Goal: Check status: Check status

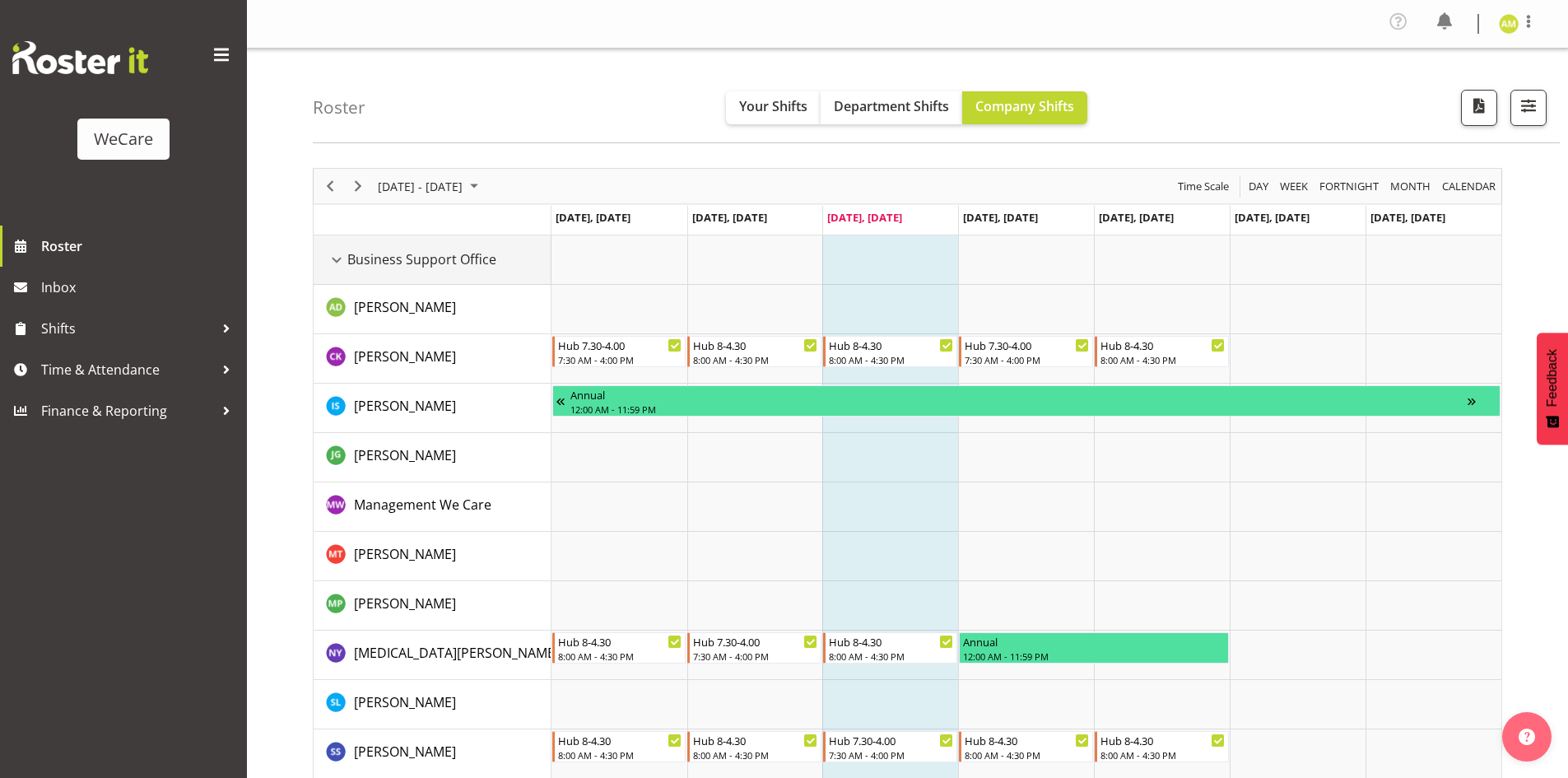
click at [332, 256] on div "Business Support Office resource" at bounding box center [336, 260] width 21 height 21
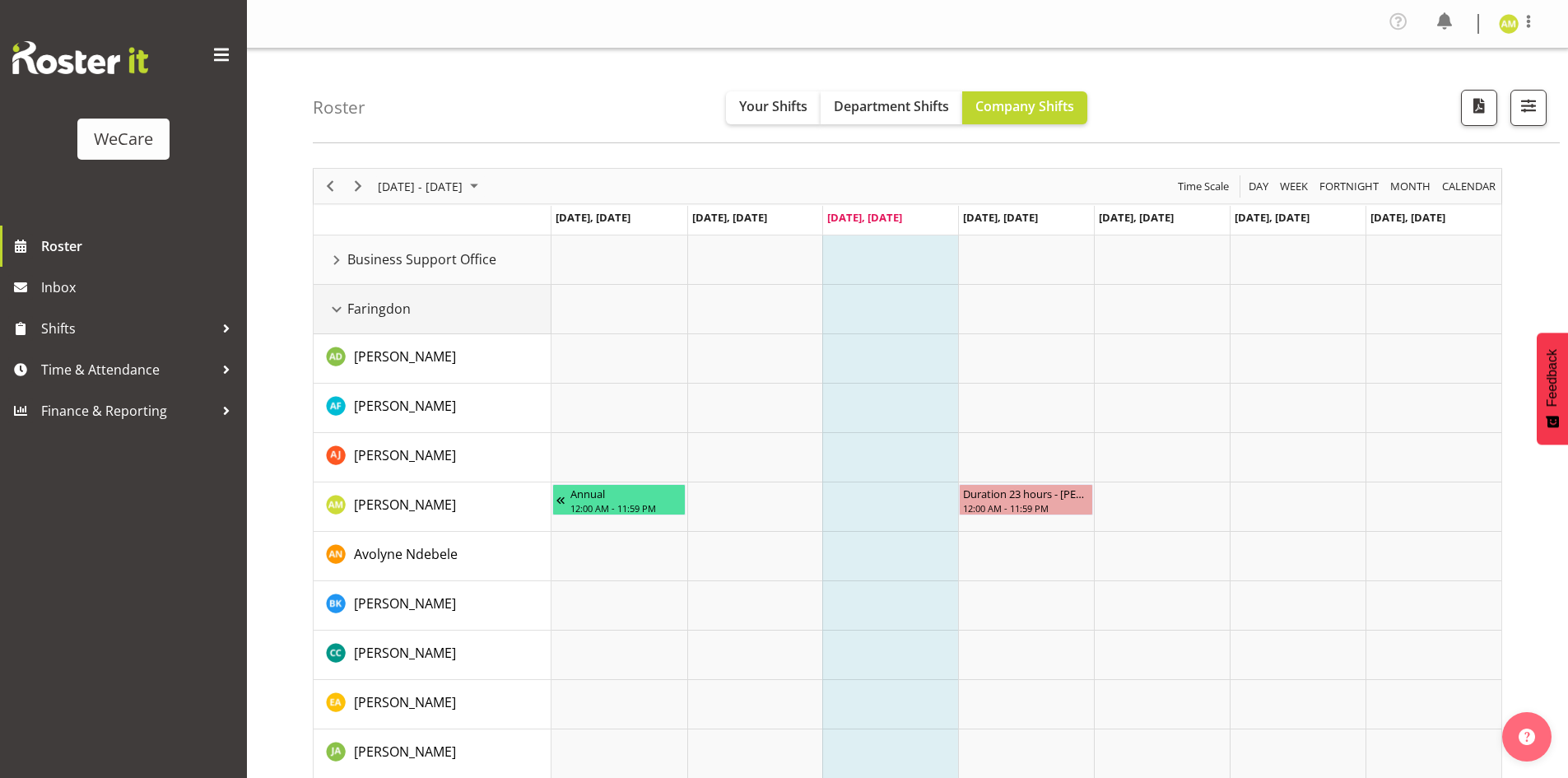
click at [333, 305] on div "Faringdon resource" at bounding box center [336, 309] width 21 height 21
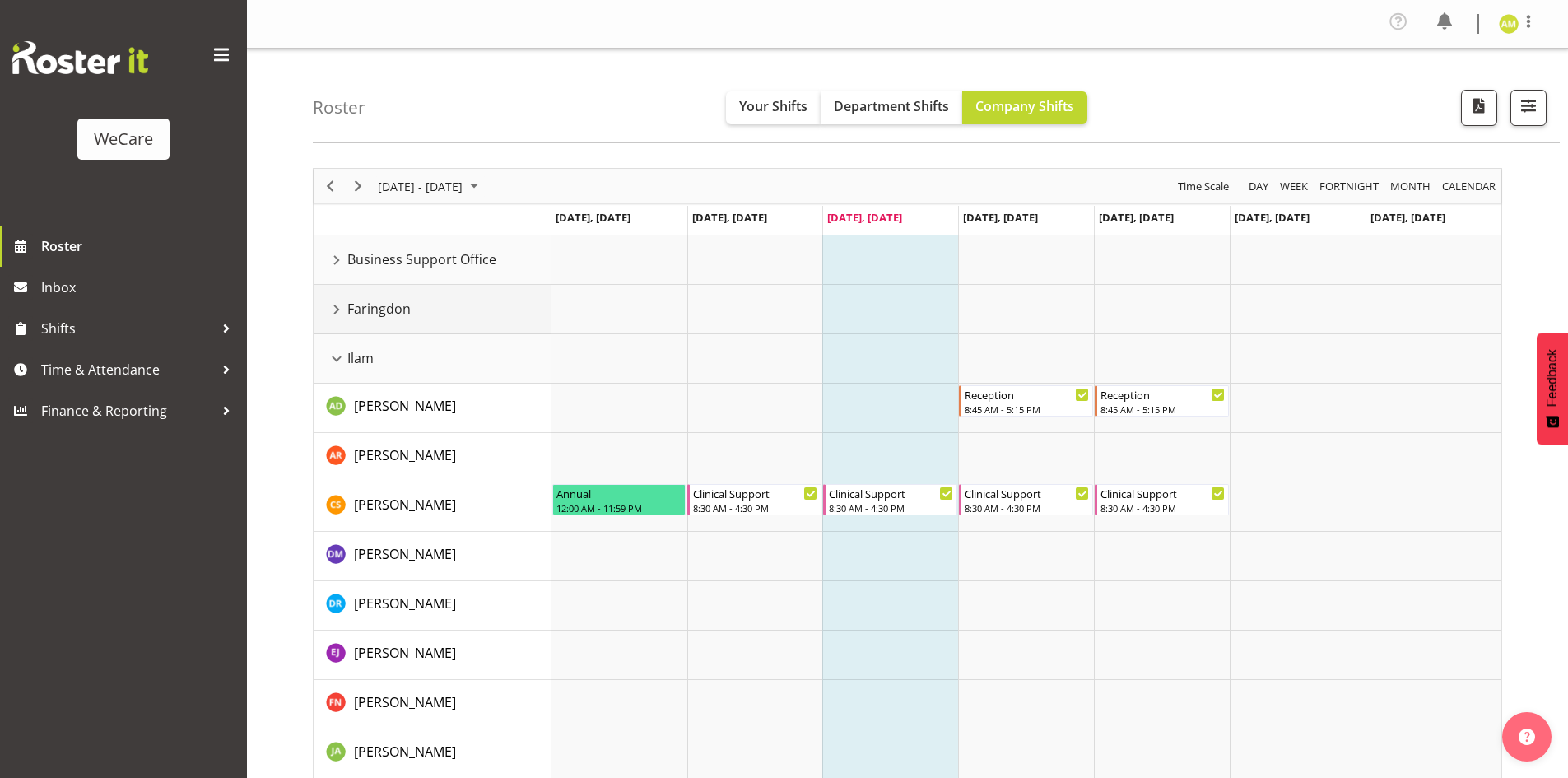
click at [341, 305] on div "Faringdon resource" at bounding box center [336, 309] width 21 height 21
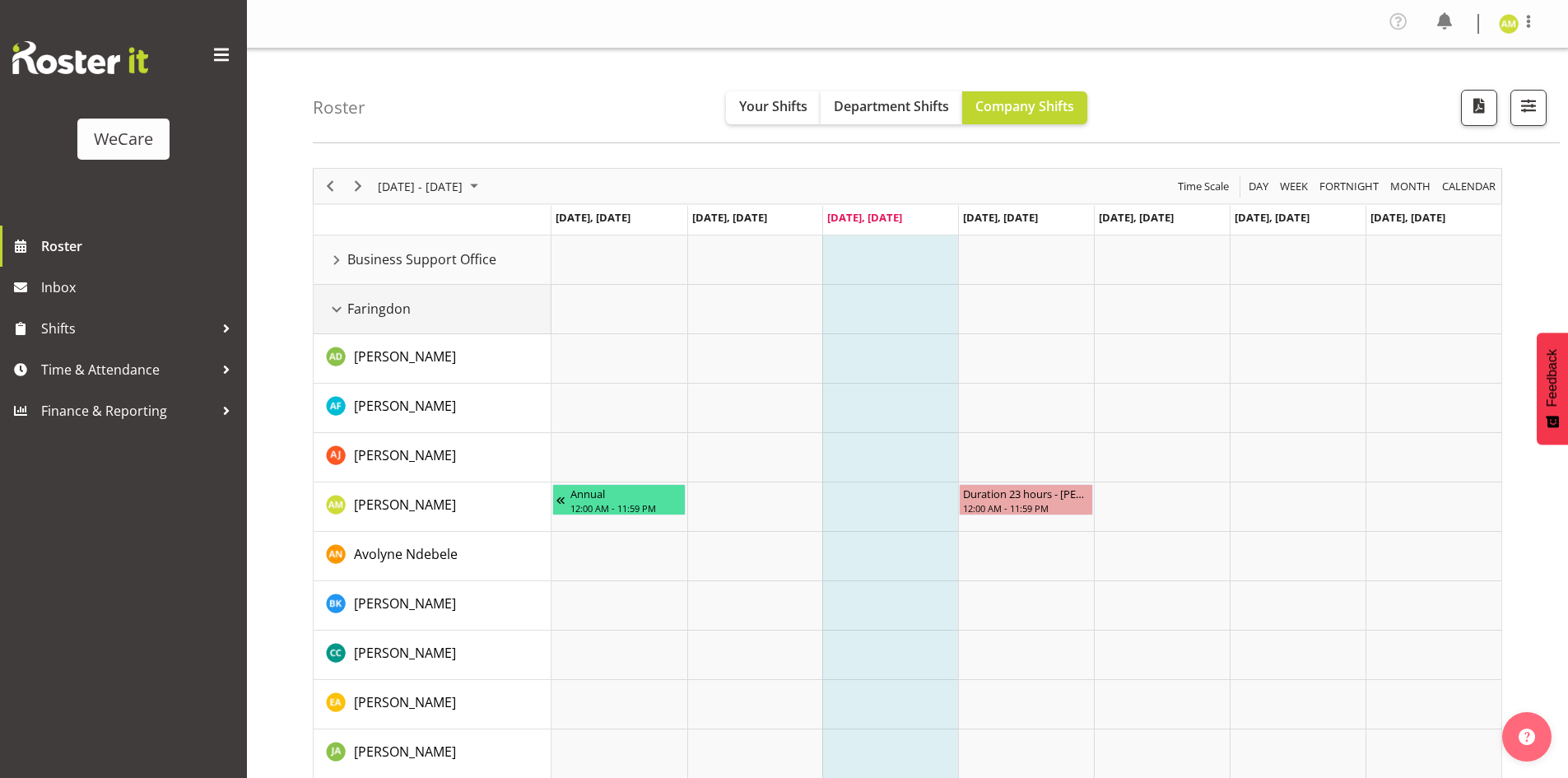
click at [341, 305] on div "Faringdon resource" at bounding box center [336, 309] width 21 height 21
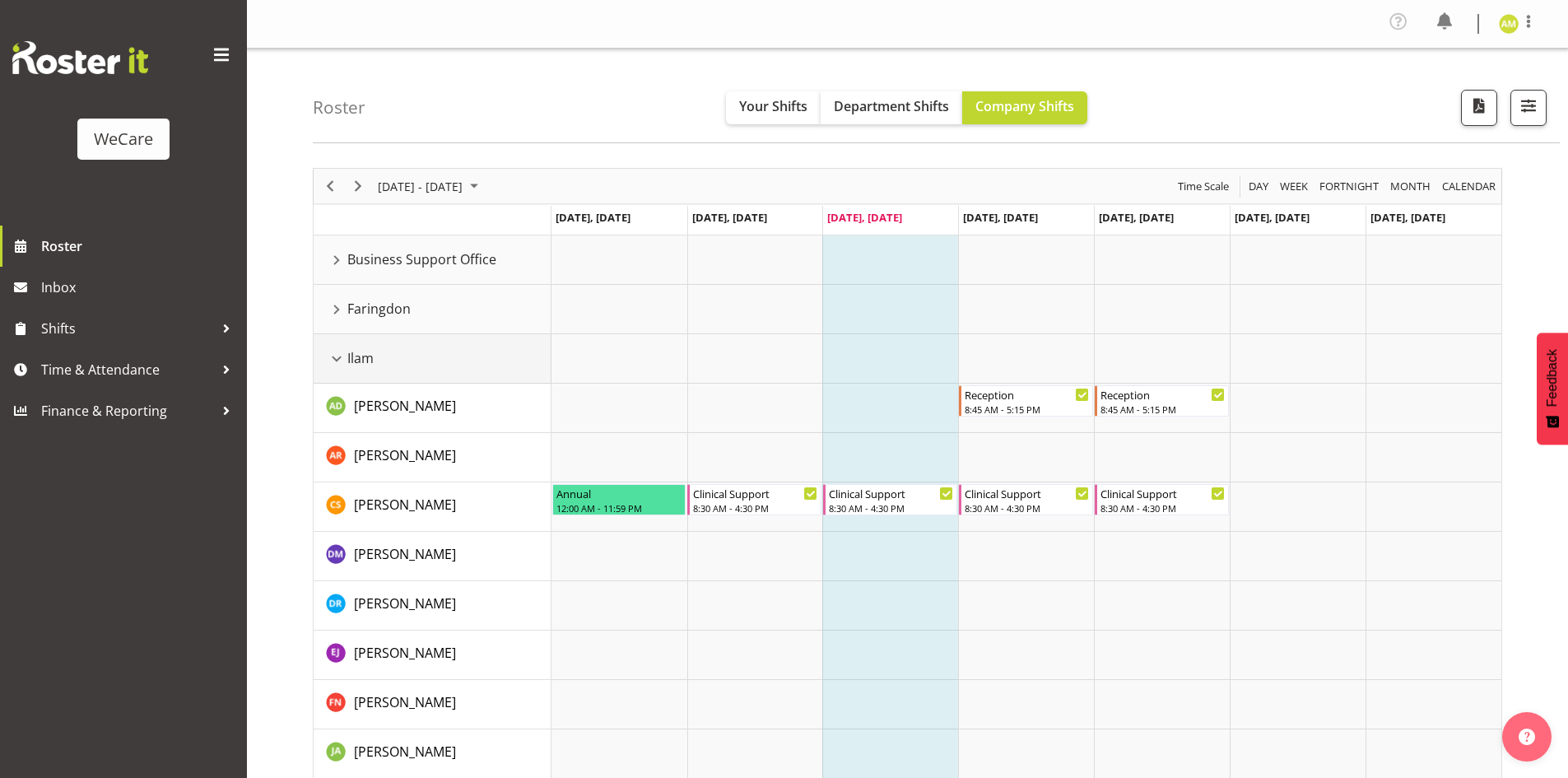
click at [337, 365] on div "Ilam resource" at bounding box center [336, 359] width 21 height 21
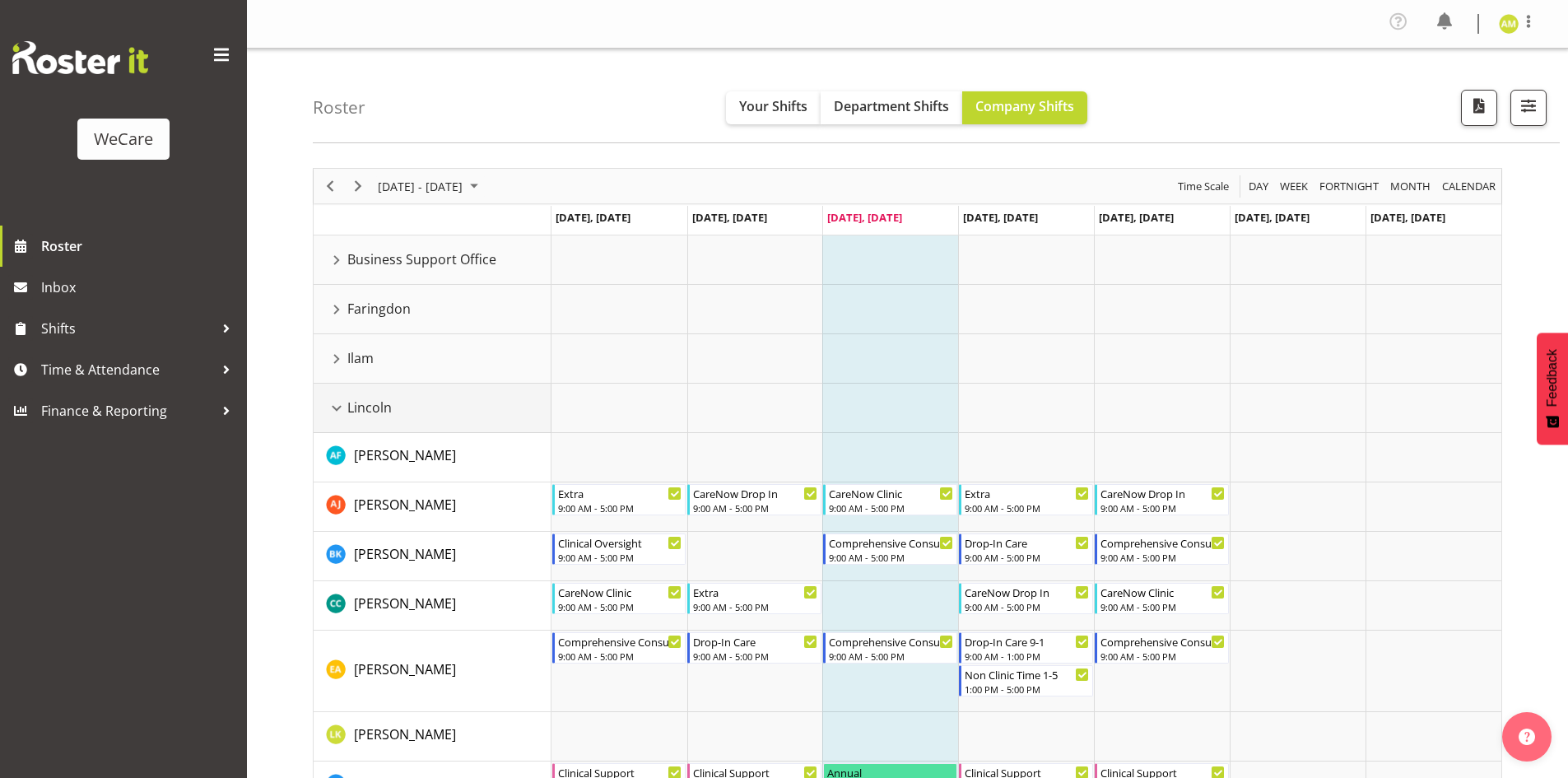
click at [339, 401] on div "Lincoln resource" at bounding box center [336, 408] width 21 height 21
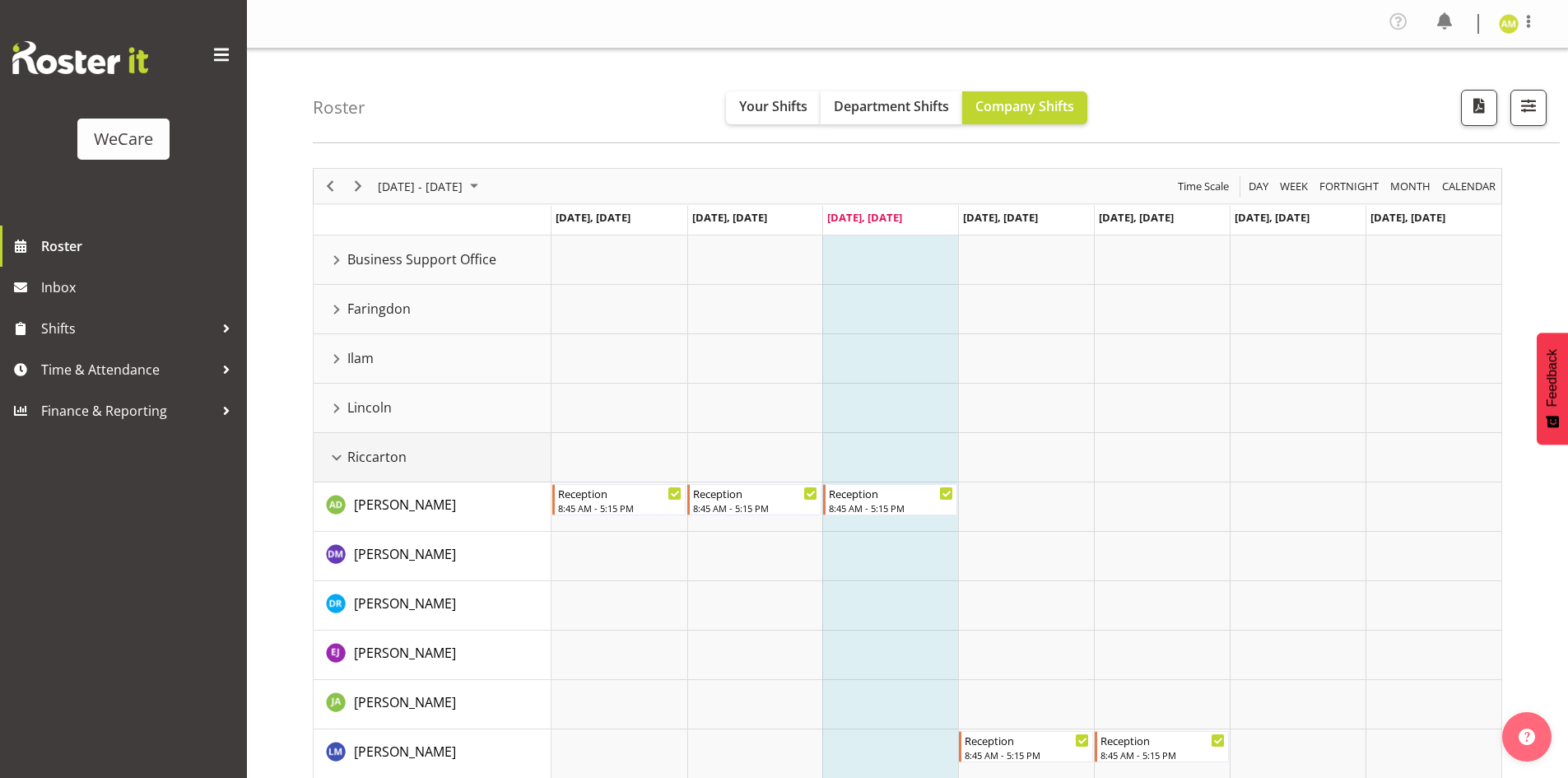
click at [335, 449] on div "Riccarton resource" at bounding box center [336, 457] width 21 height 21
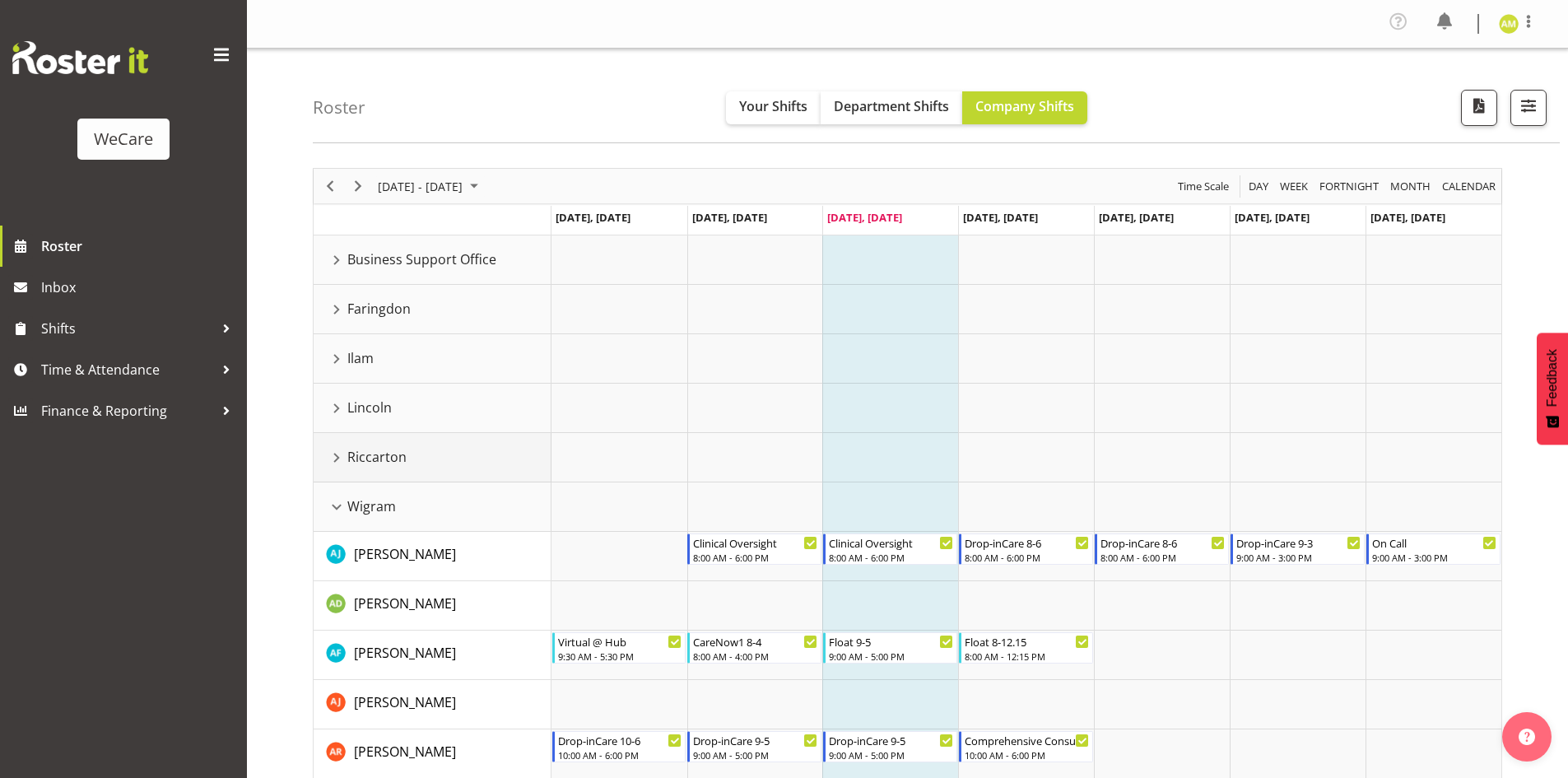
click at [341, 454] on div "Riccarton resource" at bounding box center [336, 457] width 21 height 21
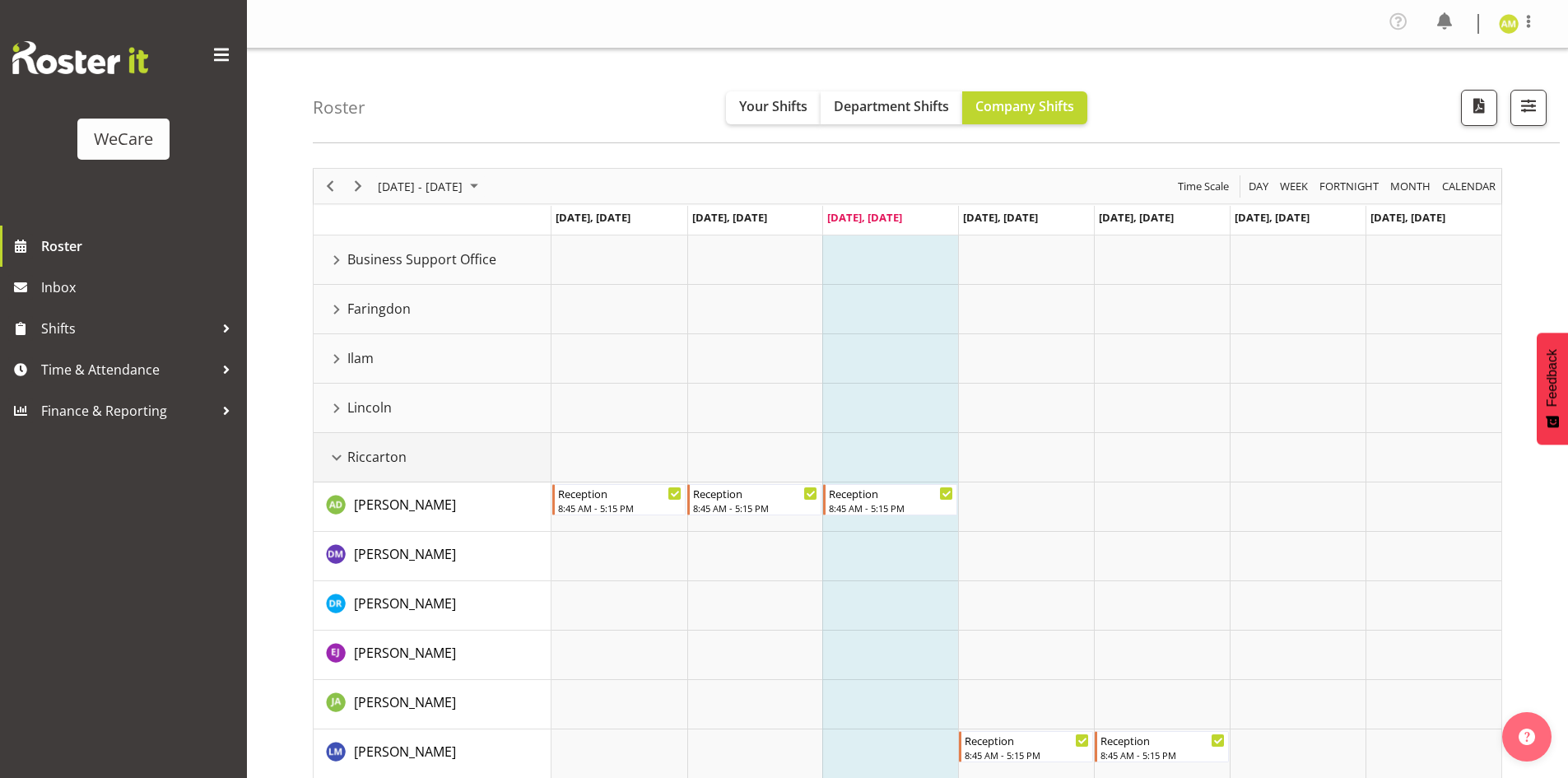
click at [338, 456] on div "Riccarton resource" at bounding box center [336, 457] width 21 height 21
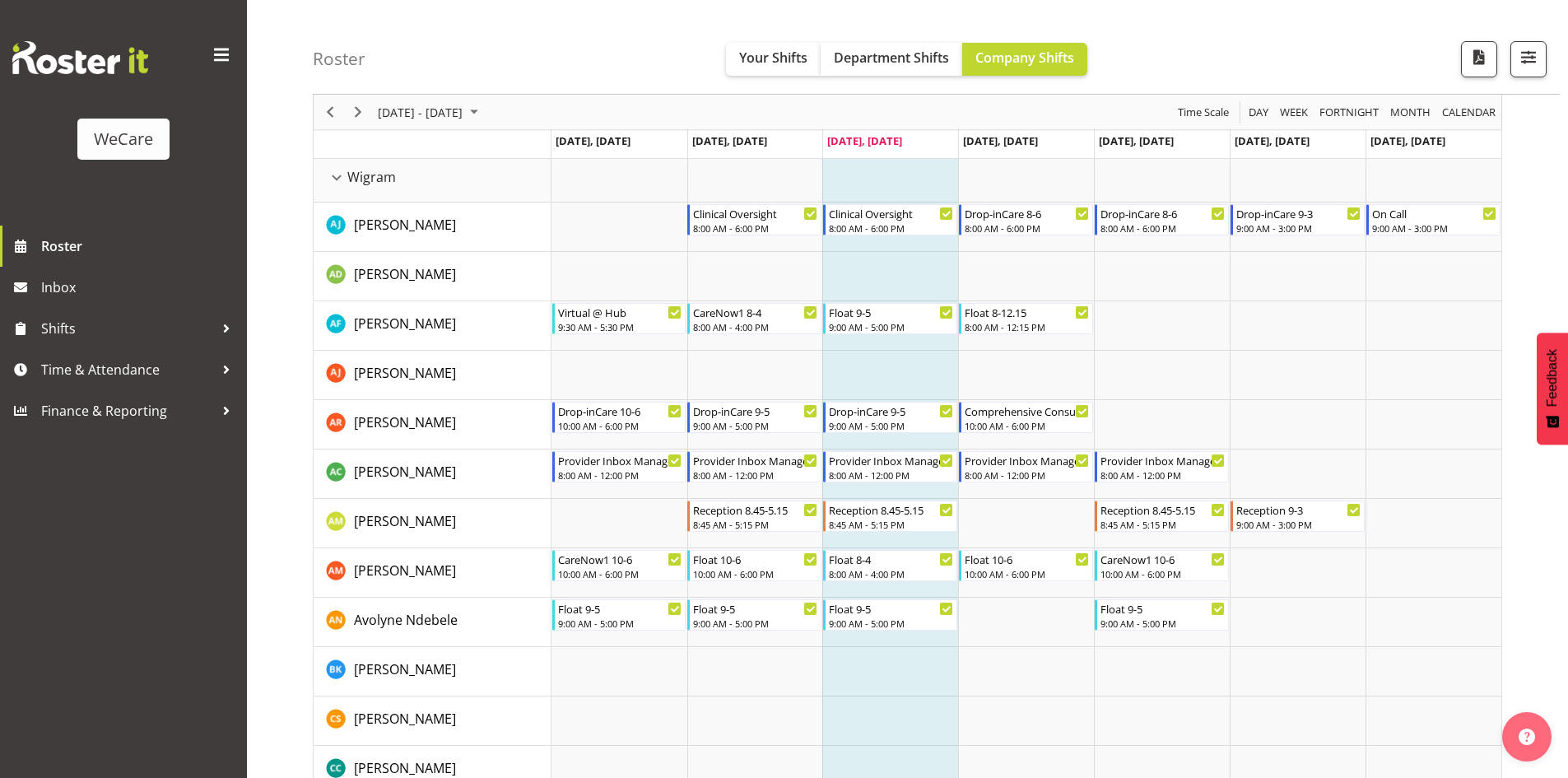
scroll to position [412, 0]
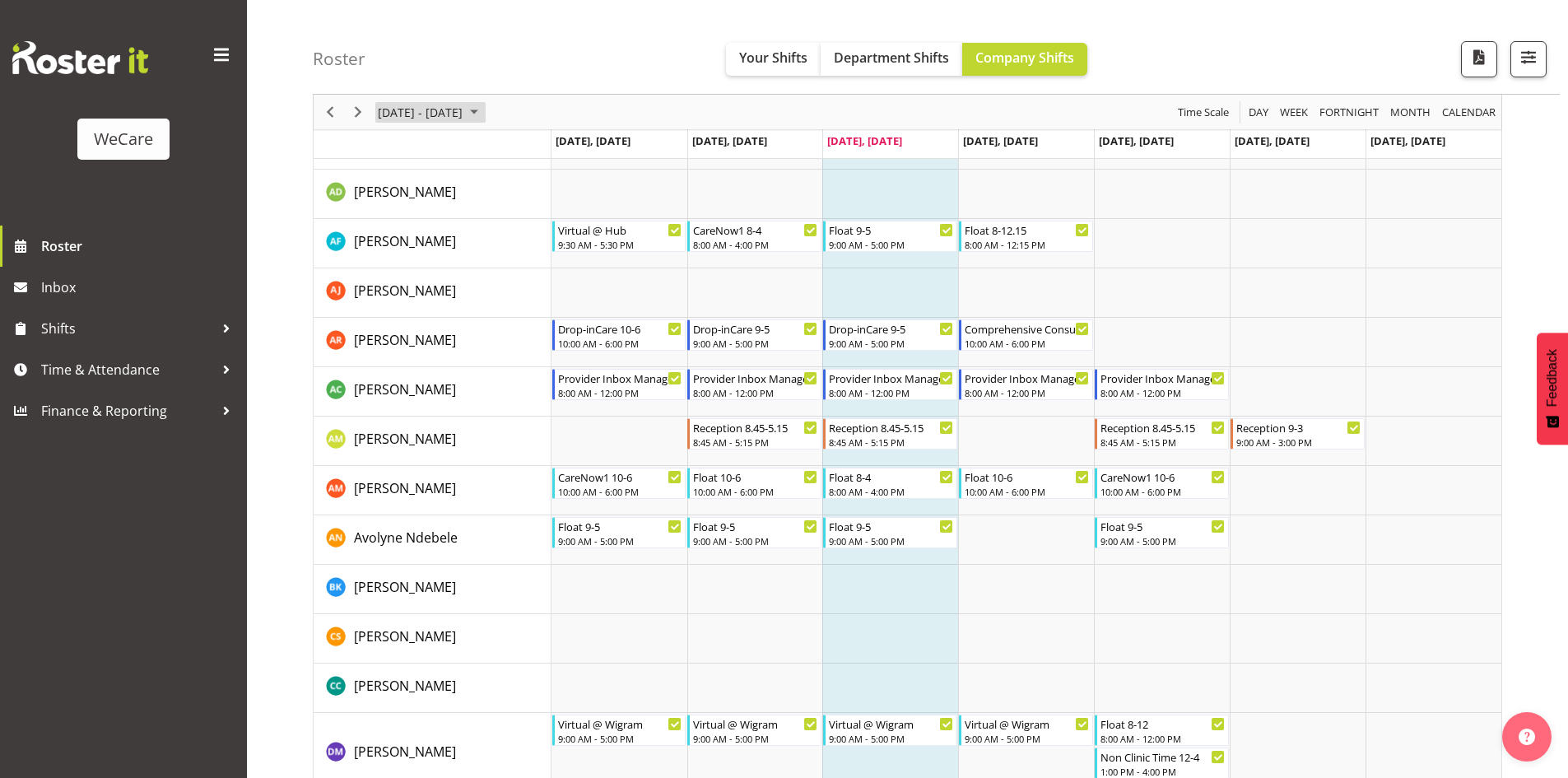
click at [464, 107] on span "[DATE] - [DATE]" at bounding box center [420, 112] width 88 height 21
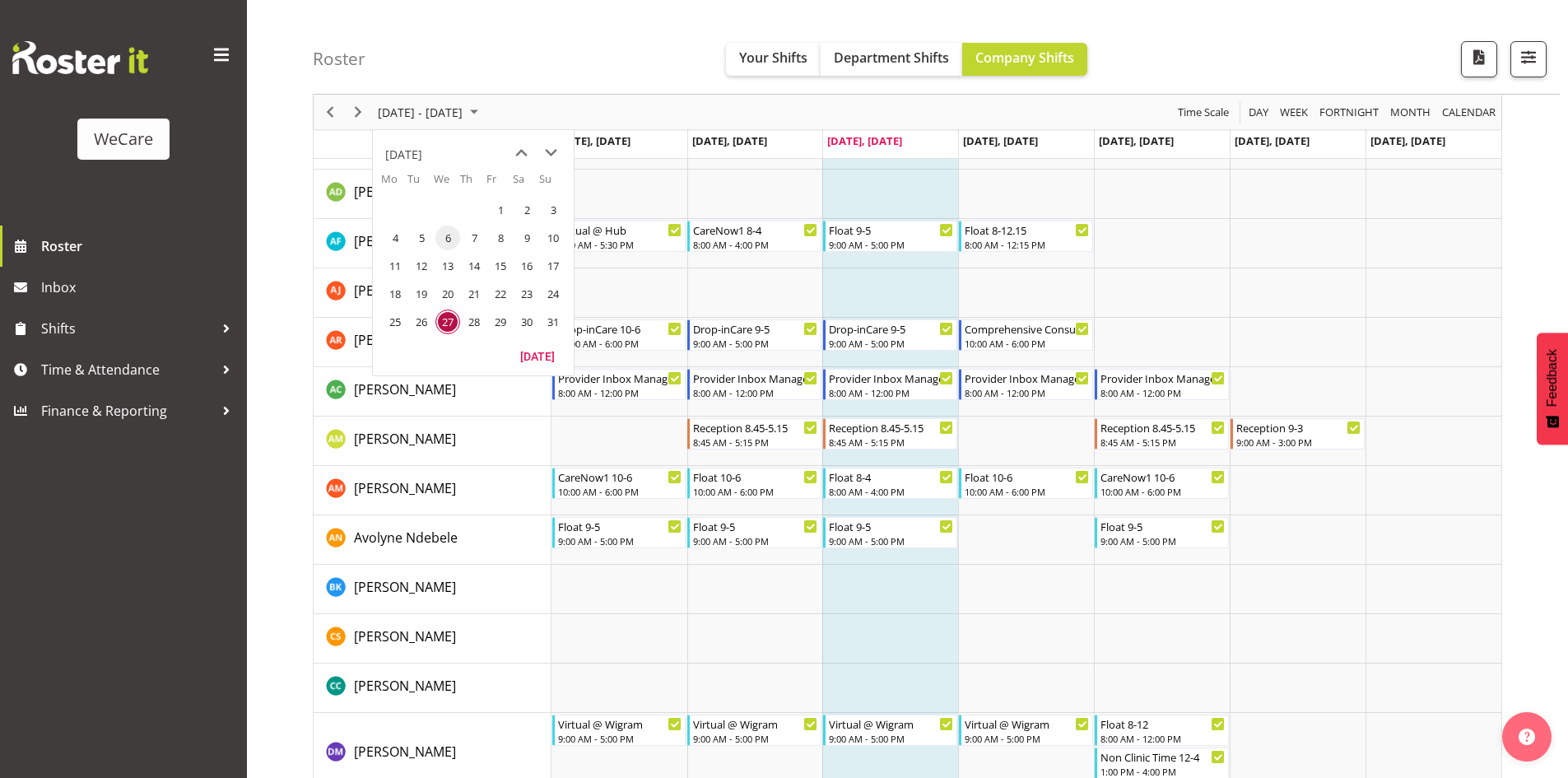
click at [444, 234] on span "6" at bounding box center [448, 238] width 25 height 25
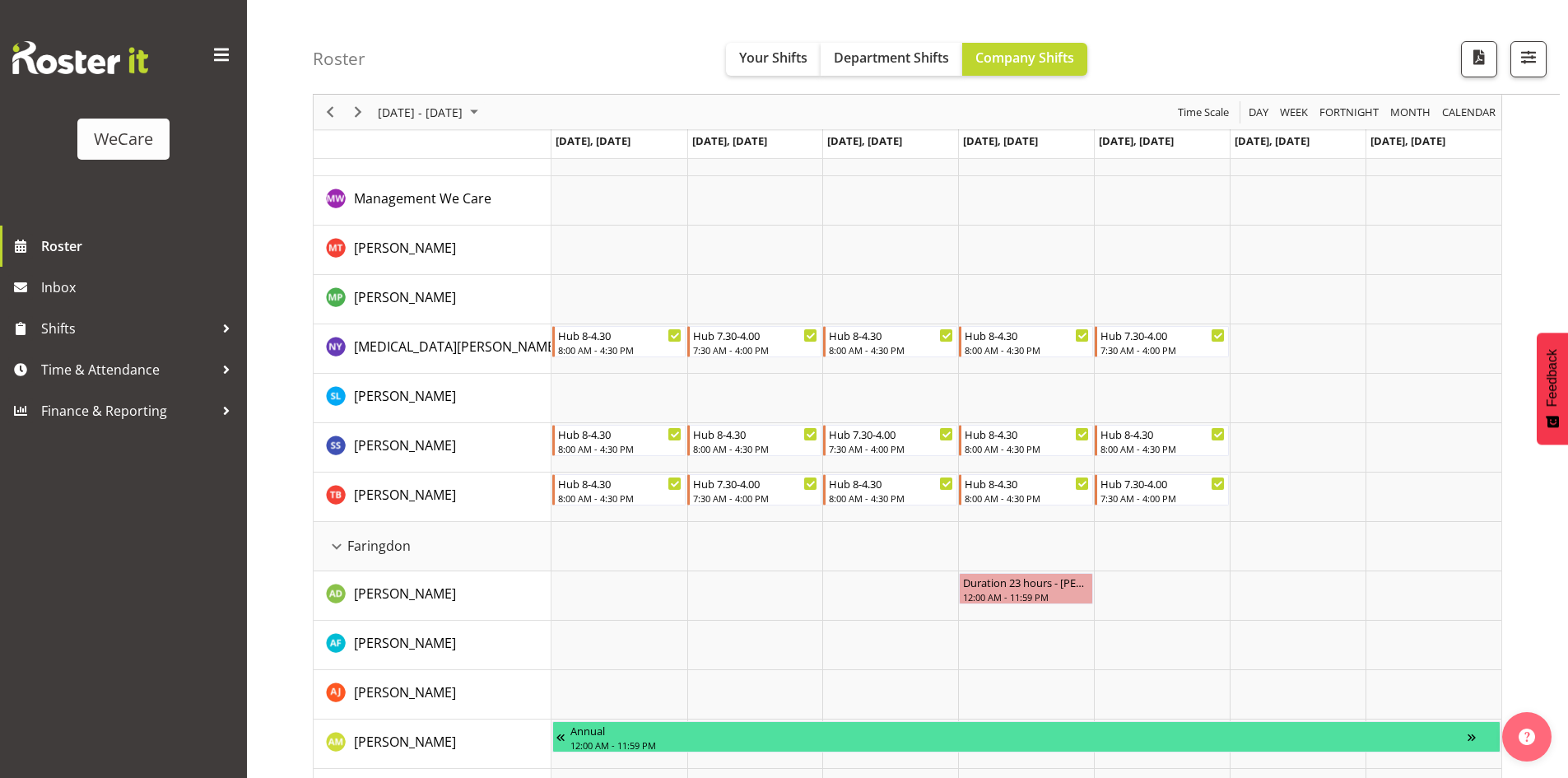
scroll to position [412, 0]
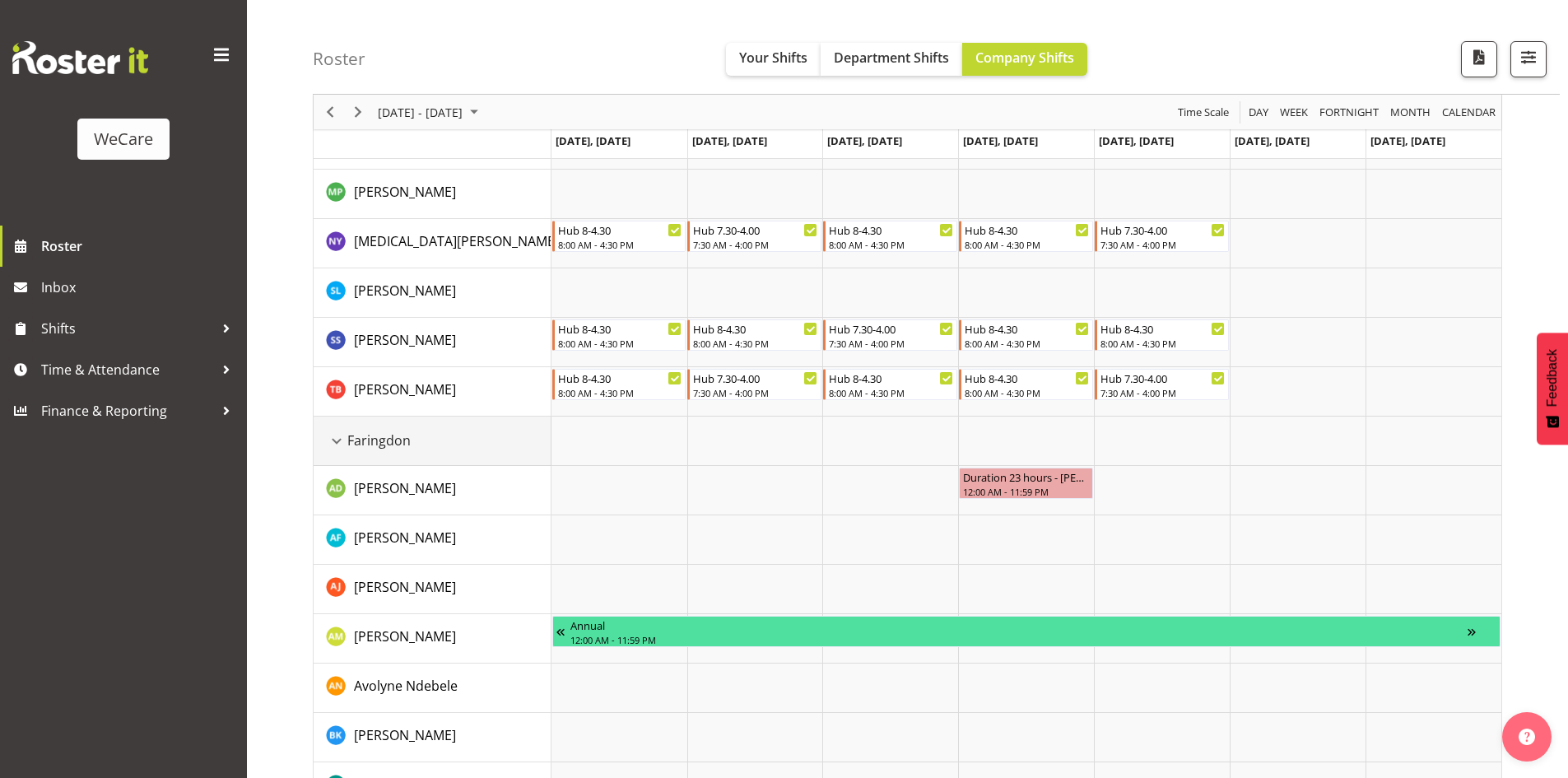
click at [337, 443] on div "Faringdon resource" at bounding box center [336, 441] width 21 height 21
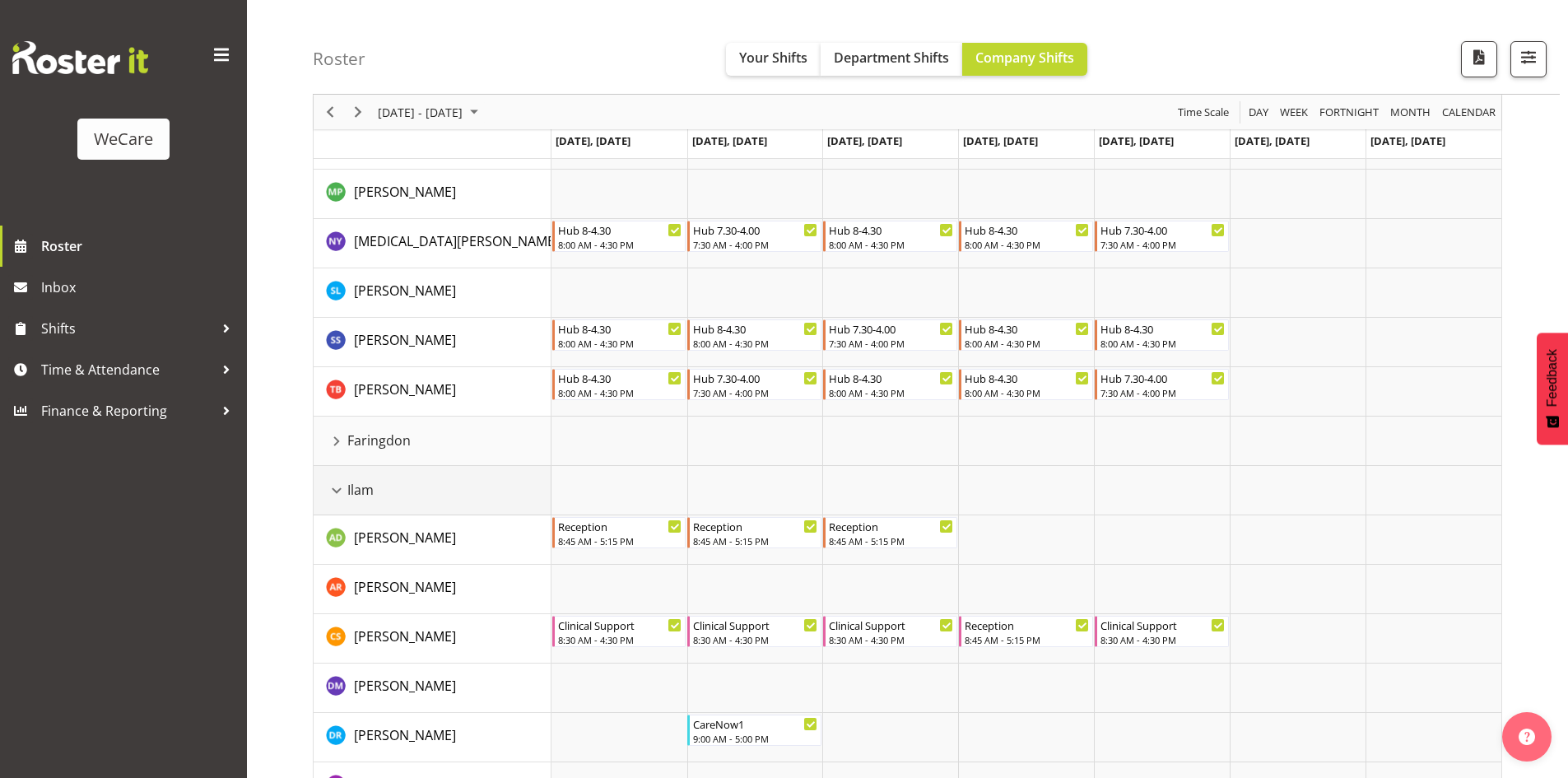
click at [340, 491] on div "Ilam resource" at bounding box center [336, 490] width 21 height 21
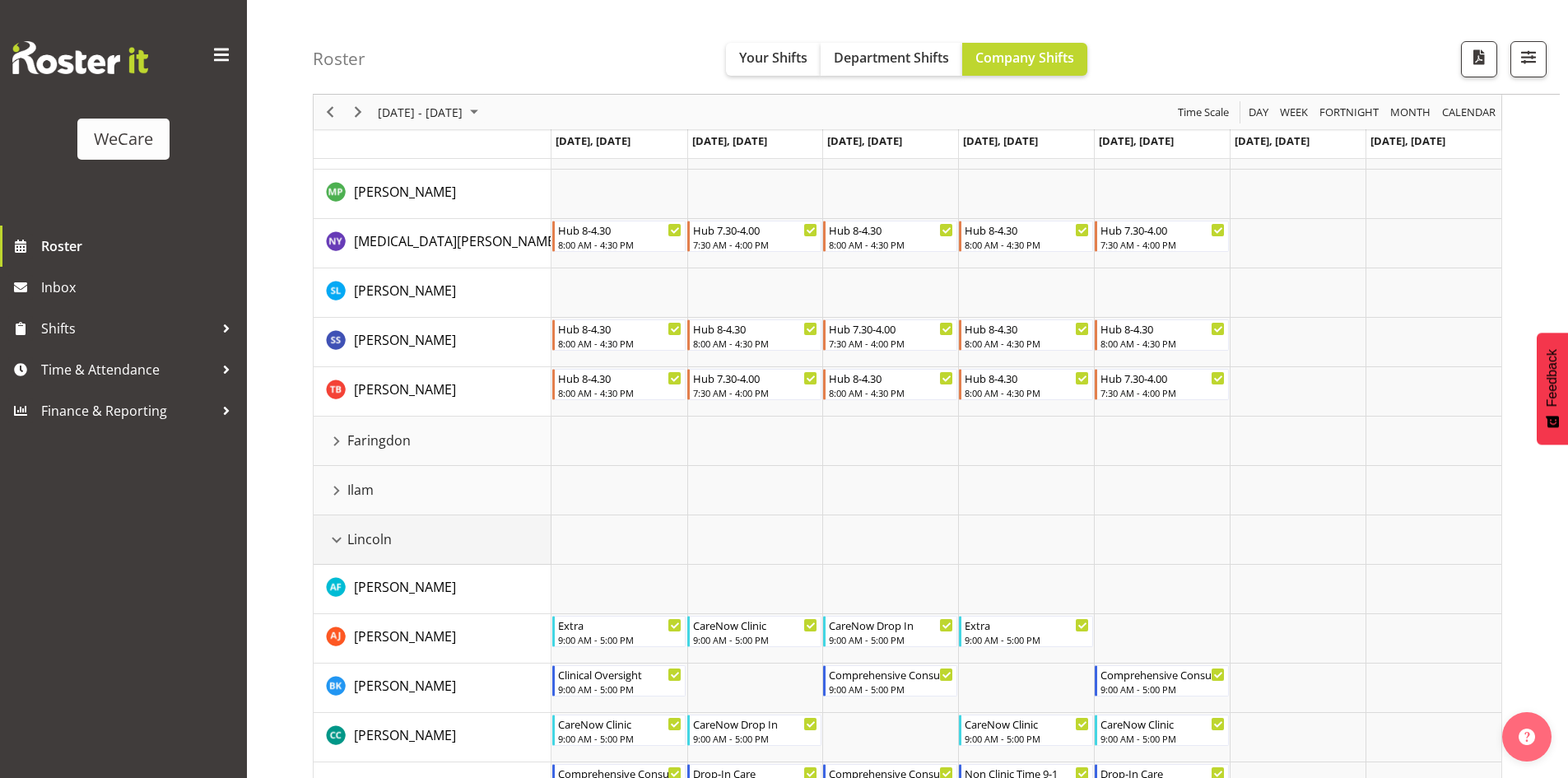
click at [333, 536] on div "Lincoln resource" at bounding box center [336, 540] width 21 height 21
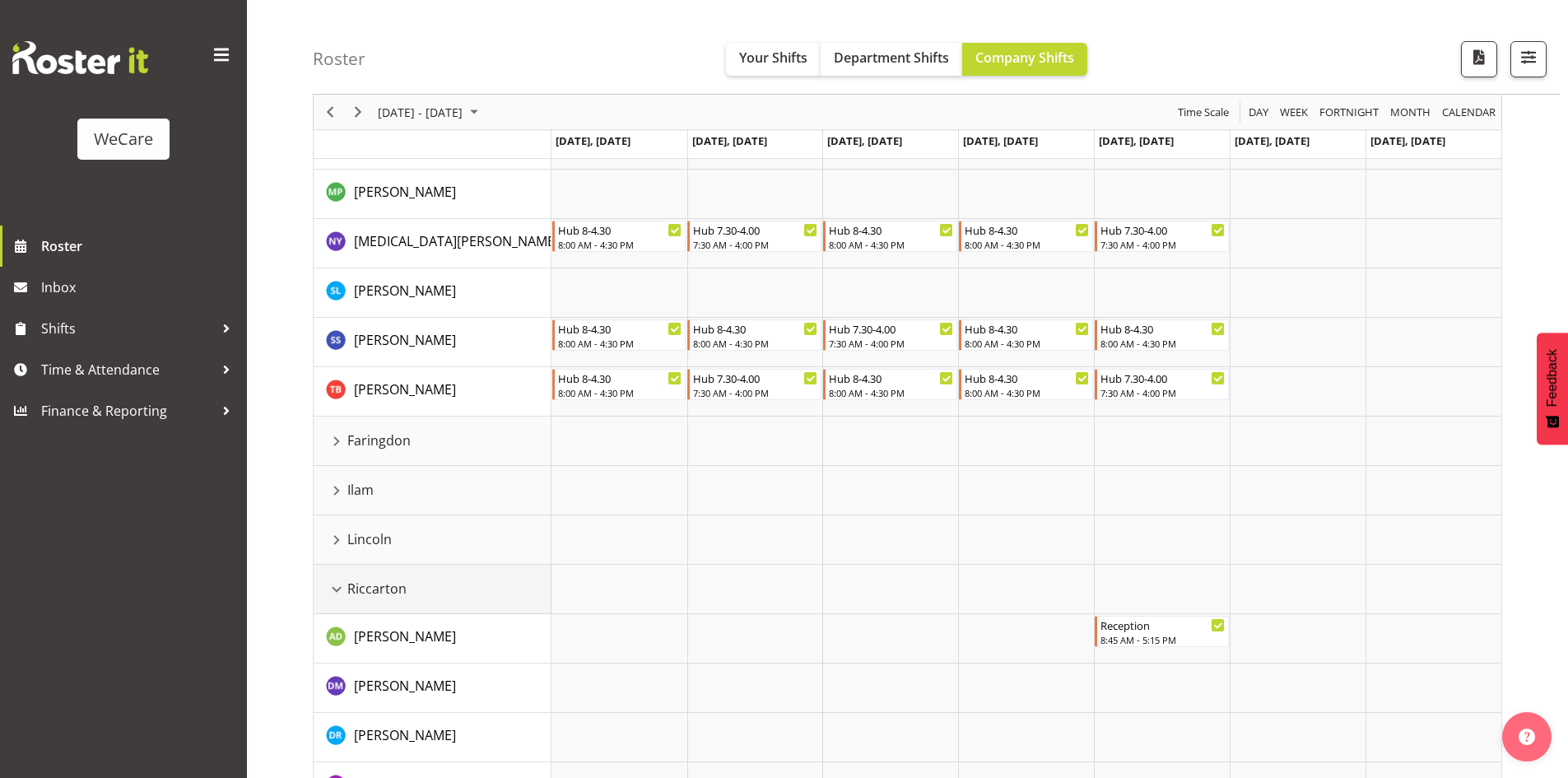
click at [335, 582] on div "Riccarton resource" at bounding box center [336, 589] width 21 height 21
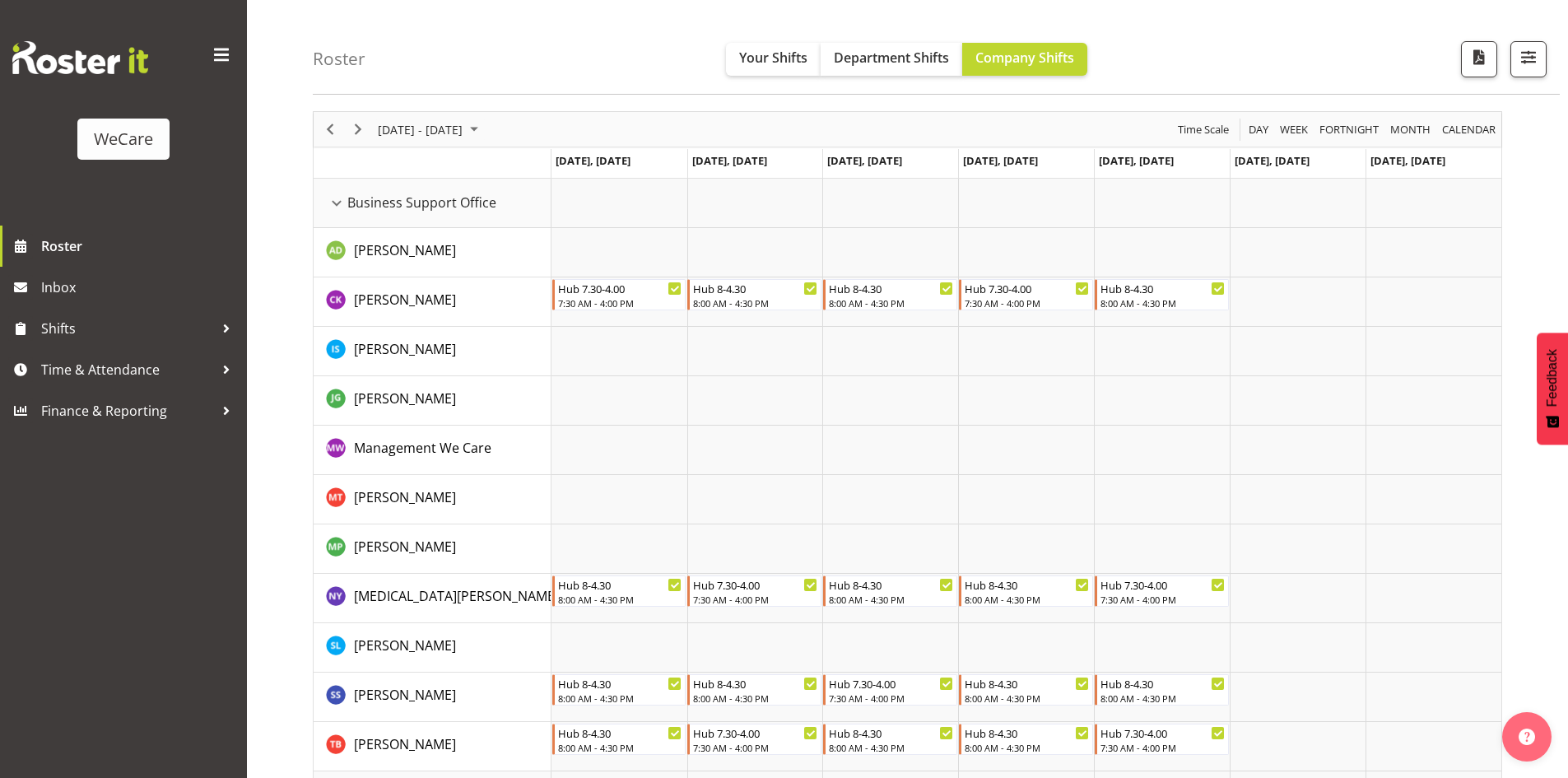
scroll to position [0, 0]
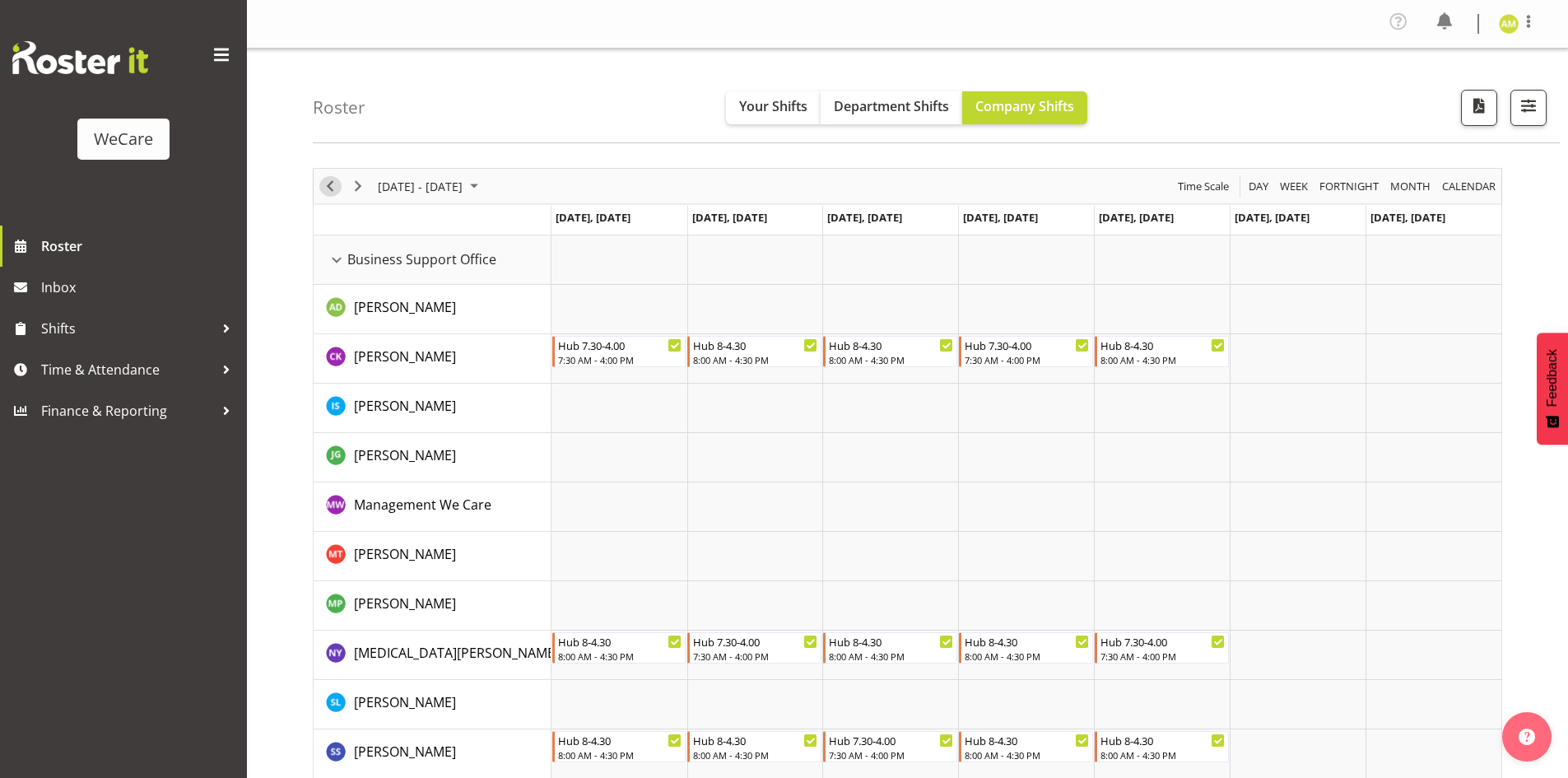
click at [330, 190] on span "Previous" at bounding box center [329, 186] width 20 height 21
click at [335, 255] on div "Business Support Office resource" at bounding box center [336, 260] width 21 height 21
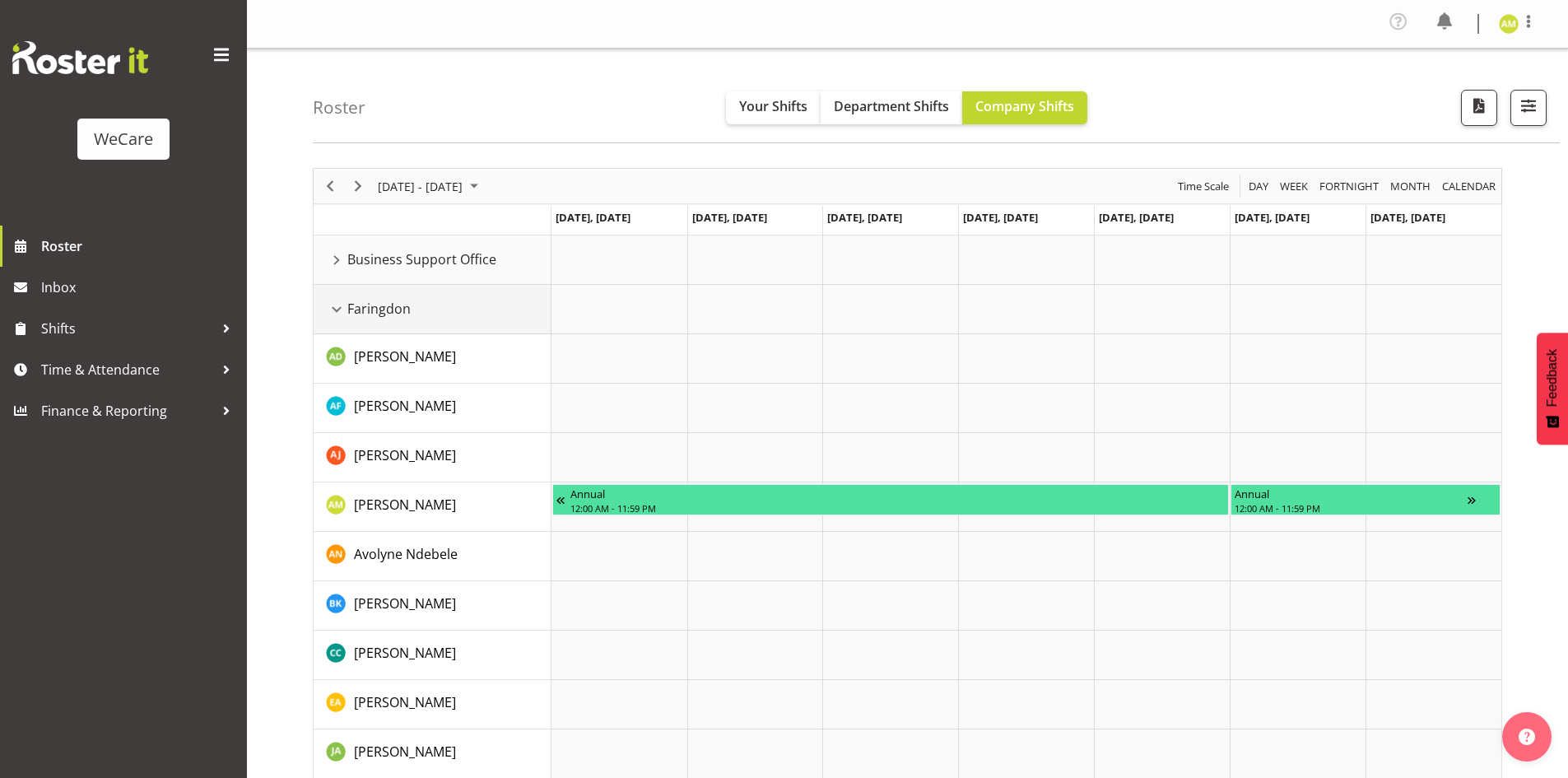
click at [332, 312] on div "Faringdon resource" at bounding box center [336, 309] width 21 height 21
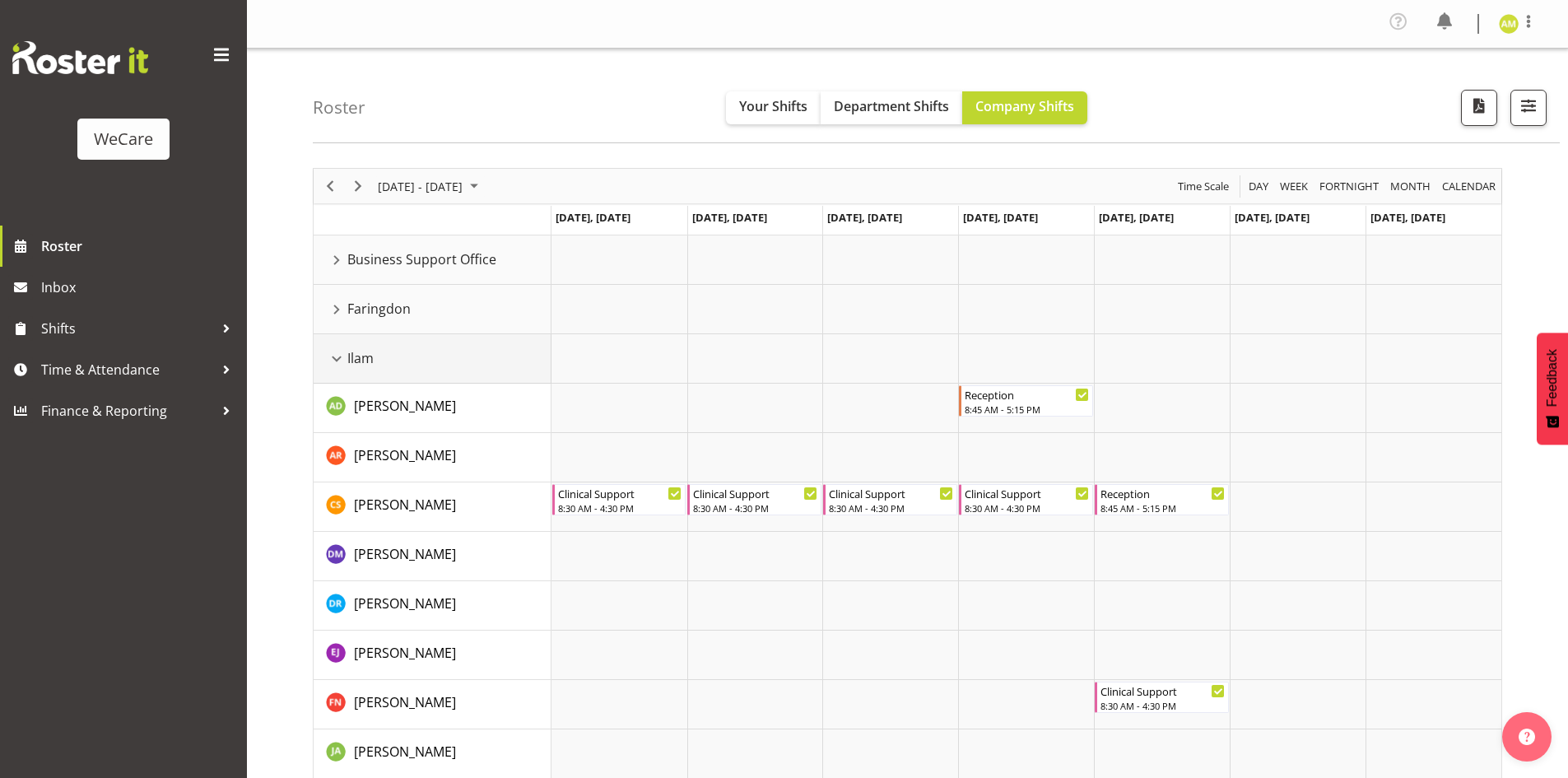
click at [333, 357] on div "Ilam resource" at bounding box center [336, 359] width 21 height 21
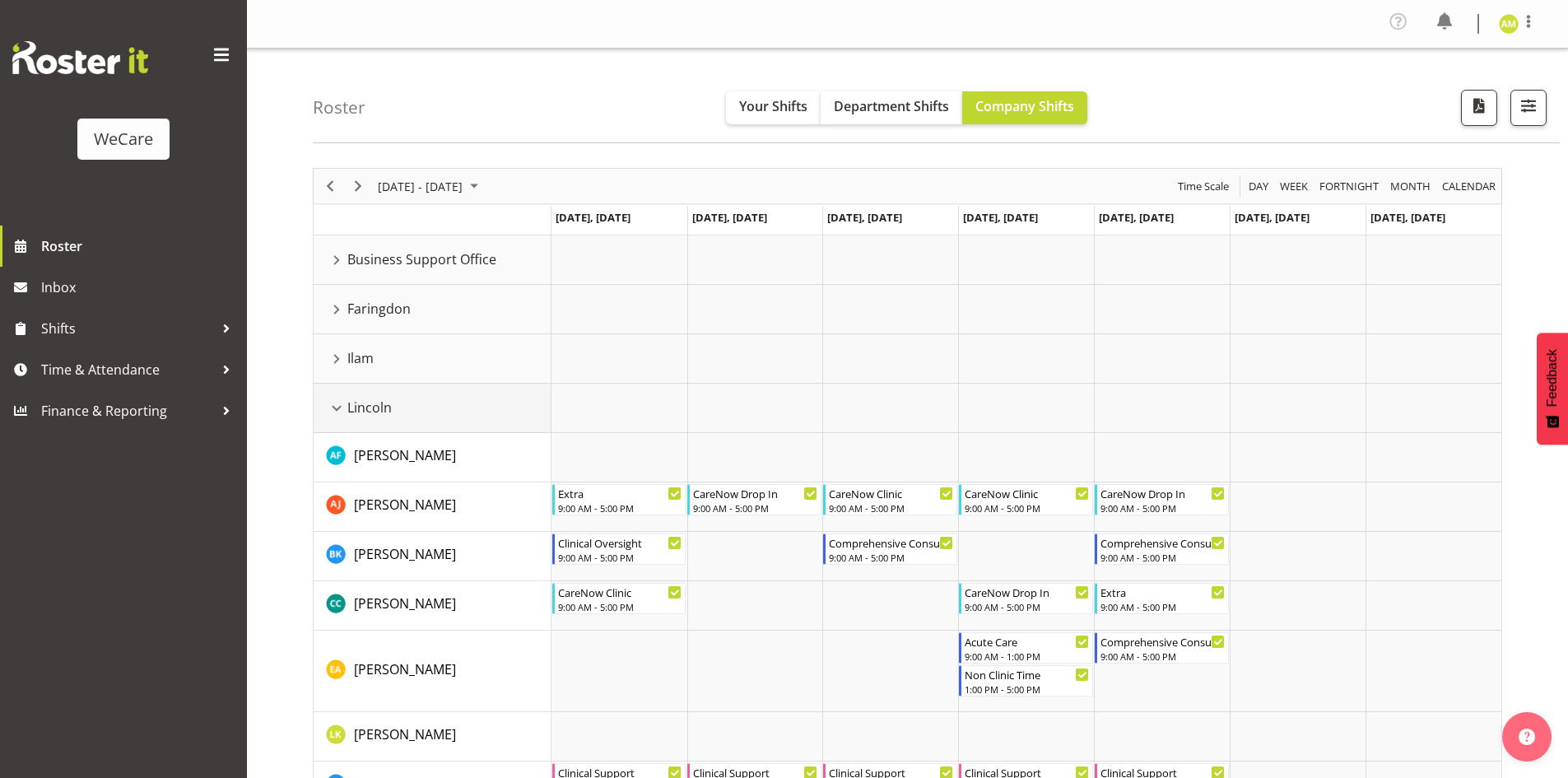
click at [332, 412] on div "Lincoln resource" at bounding box center [336, 408] width 21 height 21
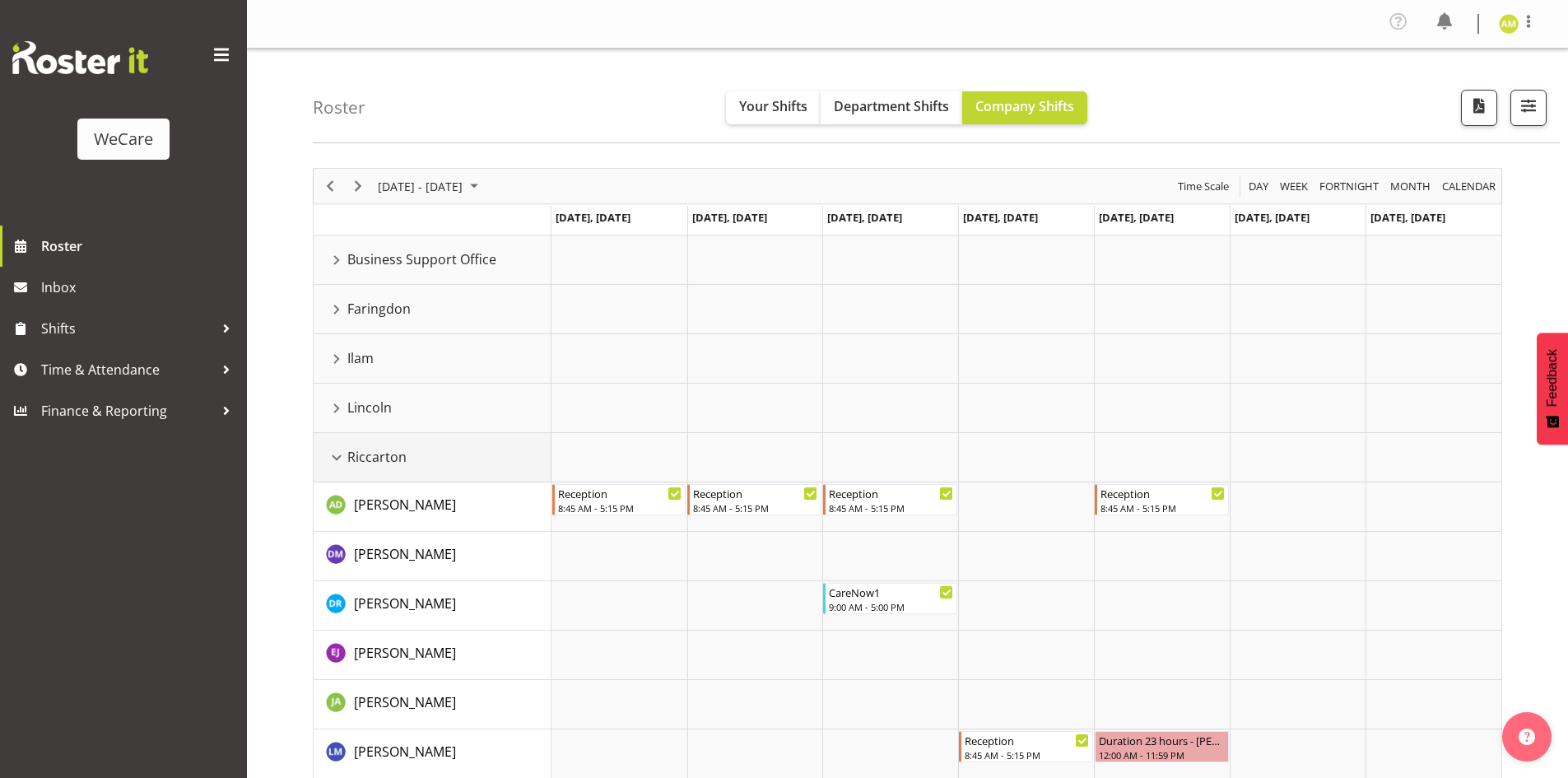
click at [335, 460] on div "Riccarton resource" at bounding box center [336, 457] width 21 height 21
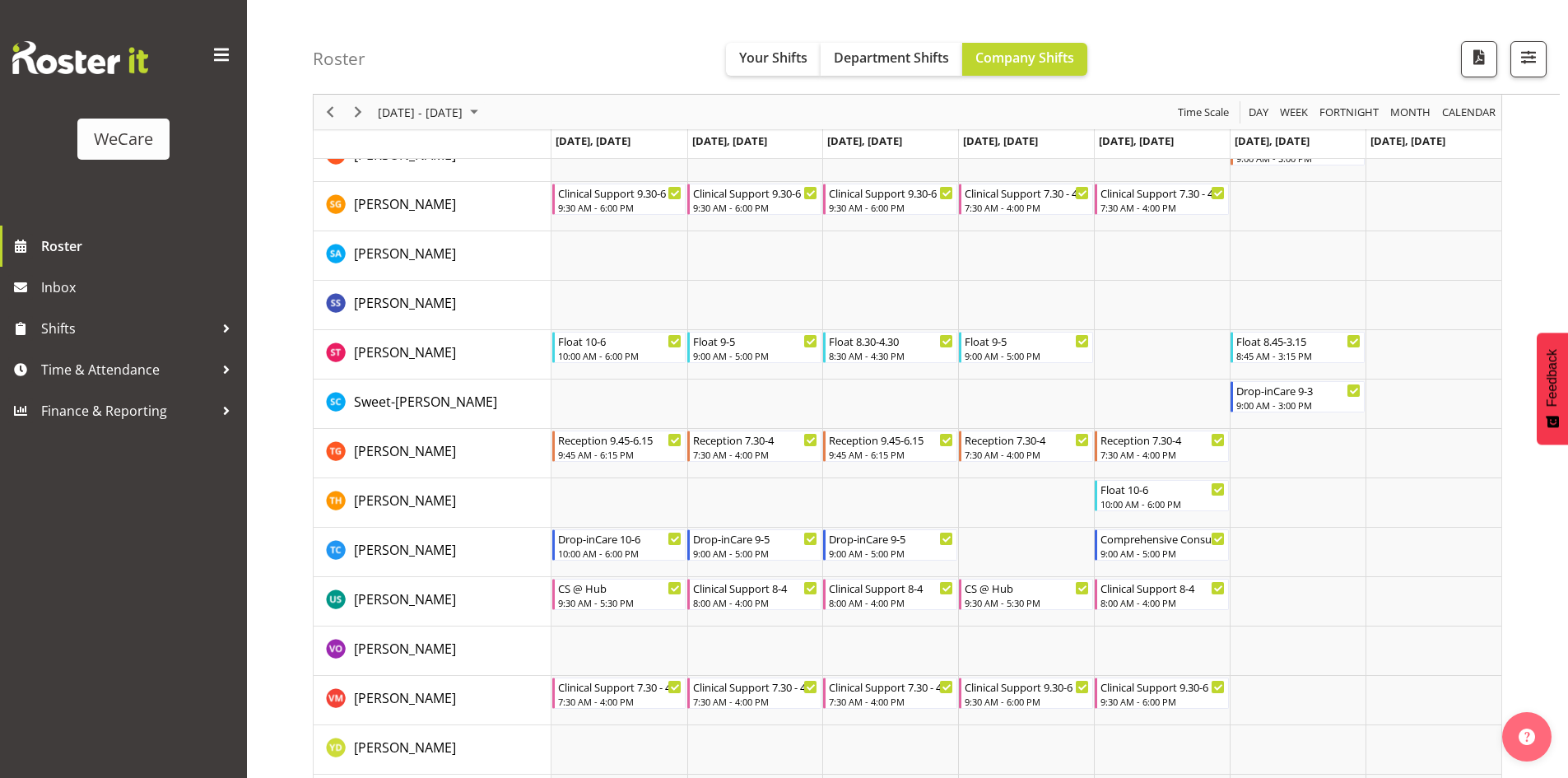
scroll to position [2466, 0]
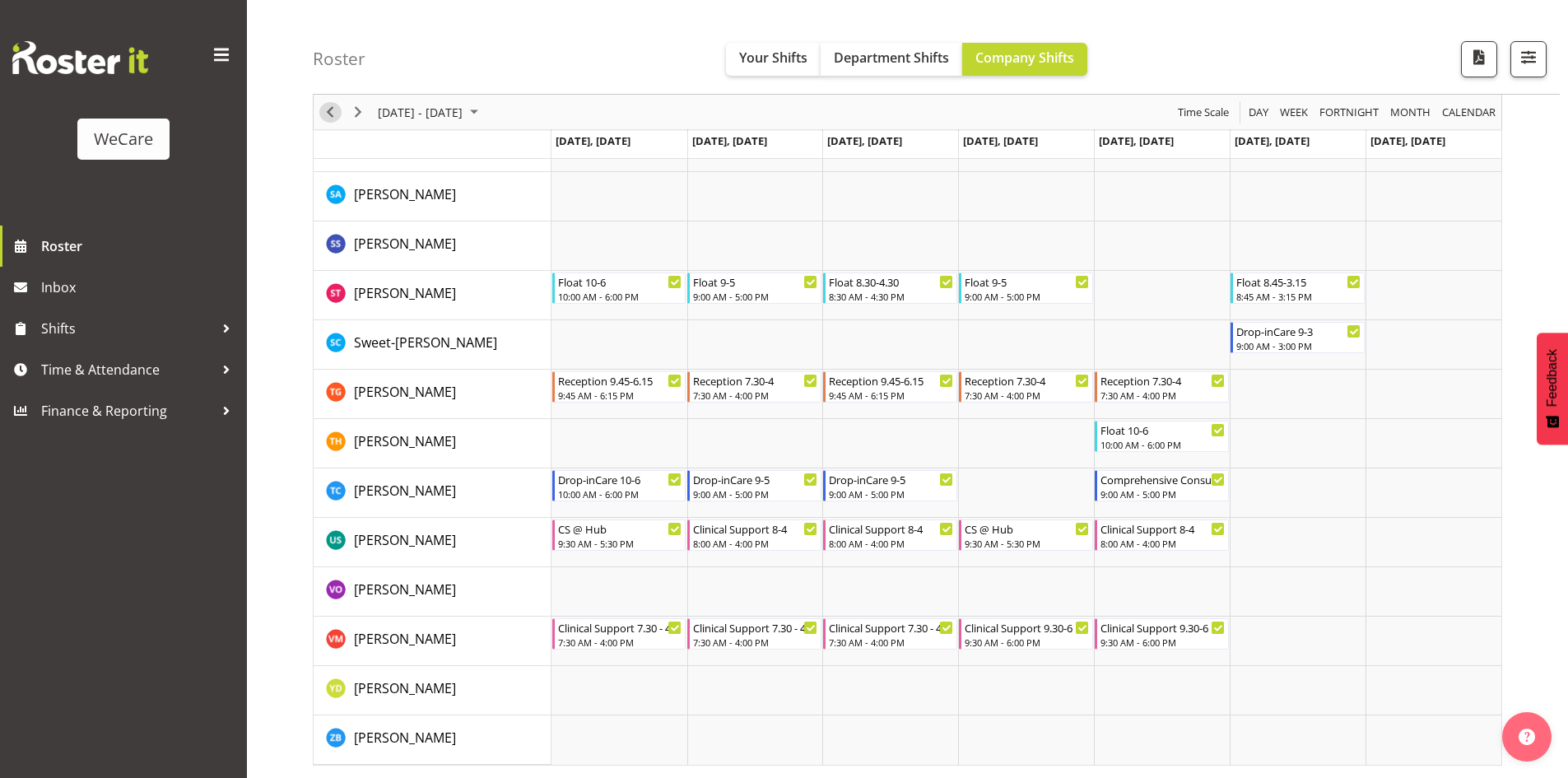
click at [329, 112] on span "Previous" at bounding box center [329, 112] width 20 height 21
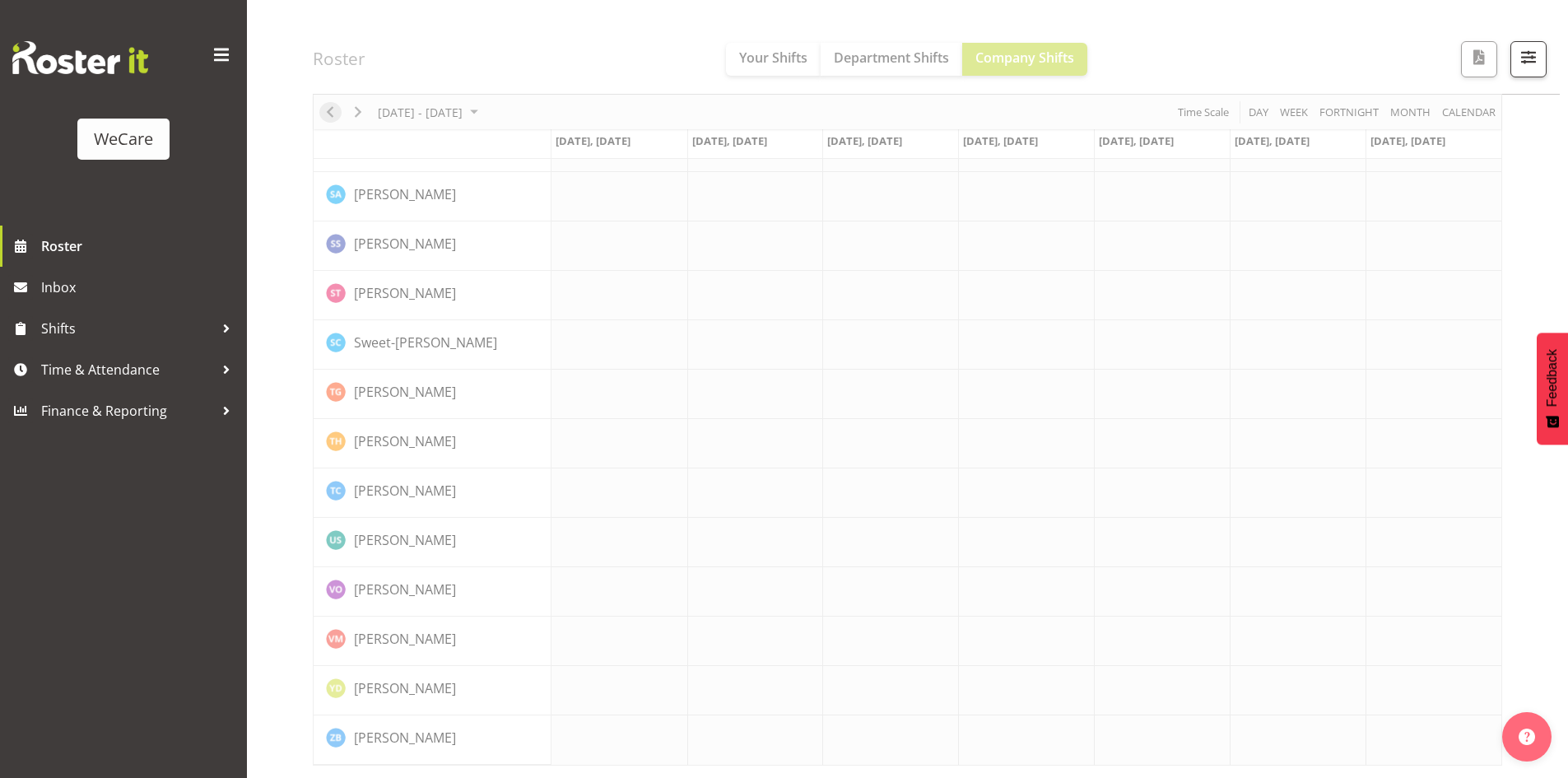
scroll to position [2434, 0]
